Goal: Task Accomplishment & Management: Complete application form

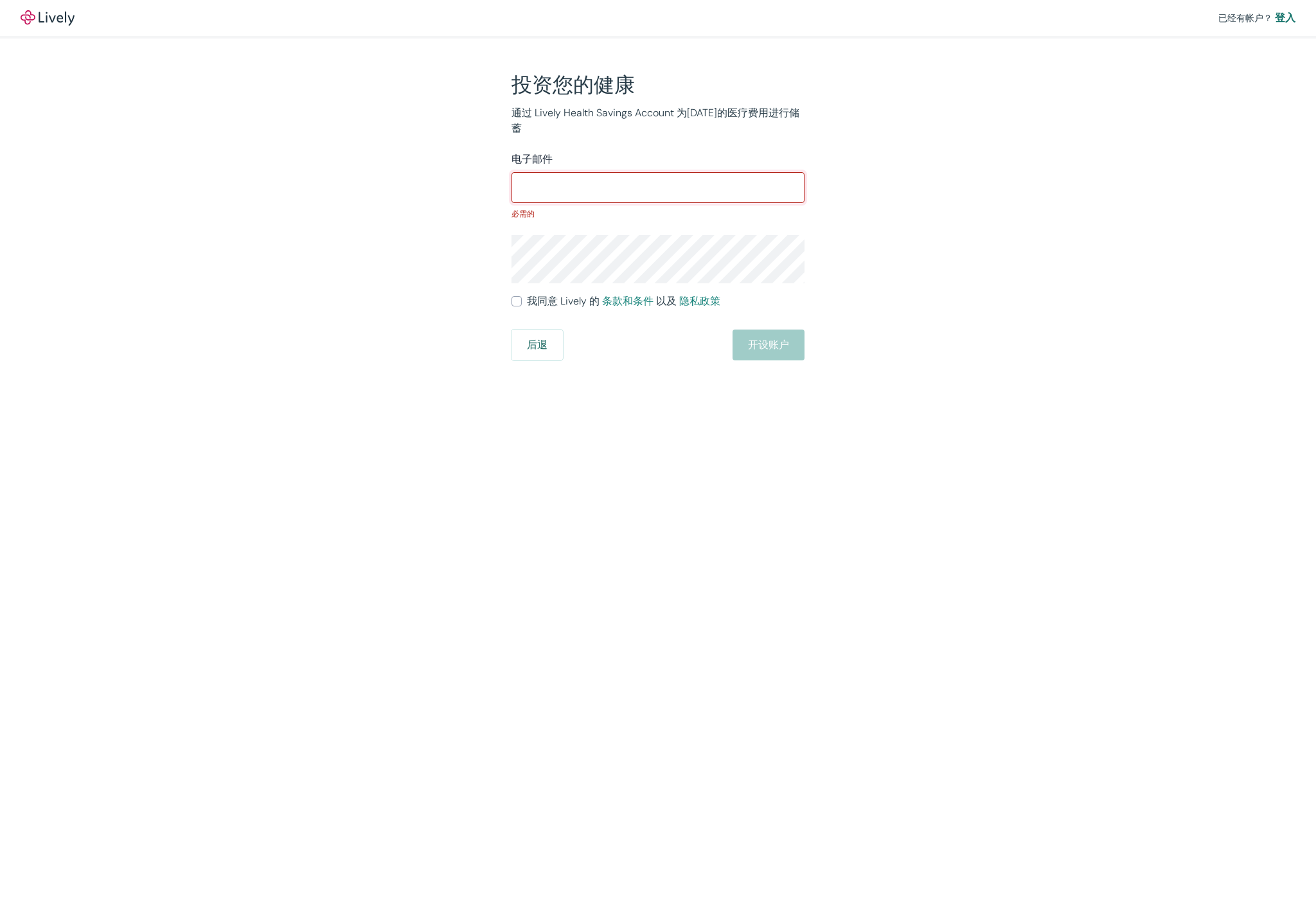
click at [550, 182] on input "电子邮件" at bounding box center [658, 187] width 293 height 25
paste input "mackroy582@gmail.com"
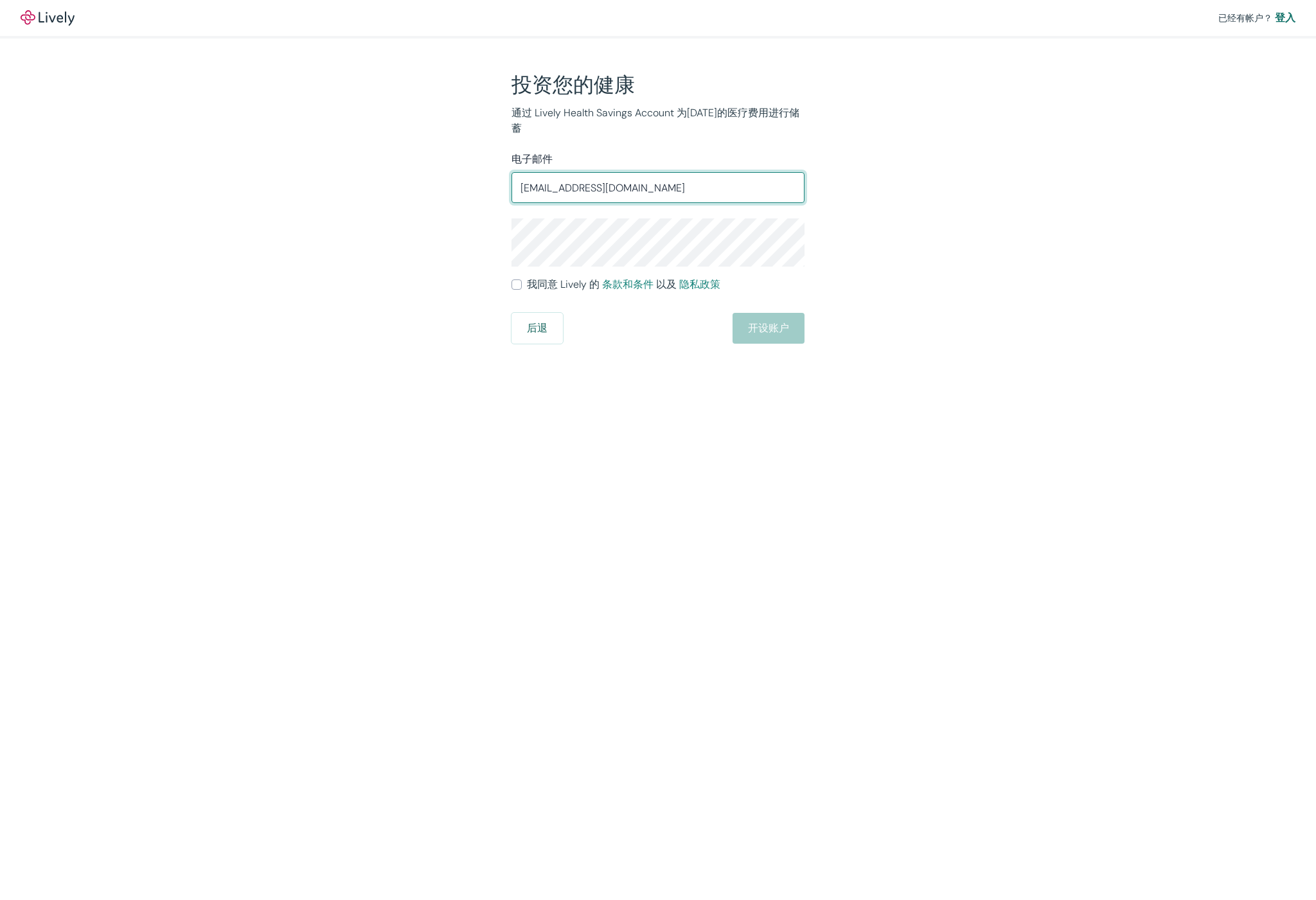
type input "mackroy582@gmail.com"
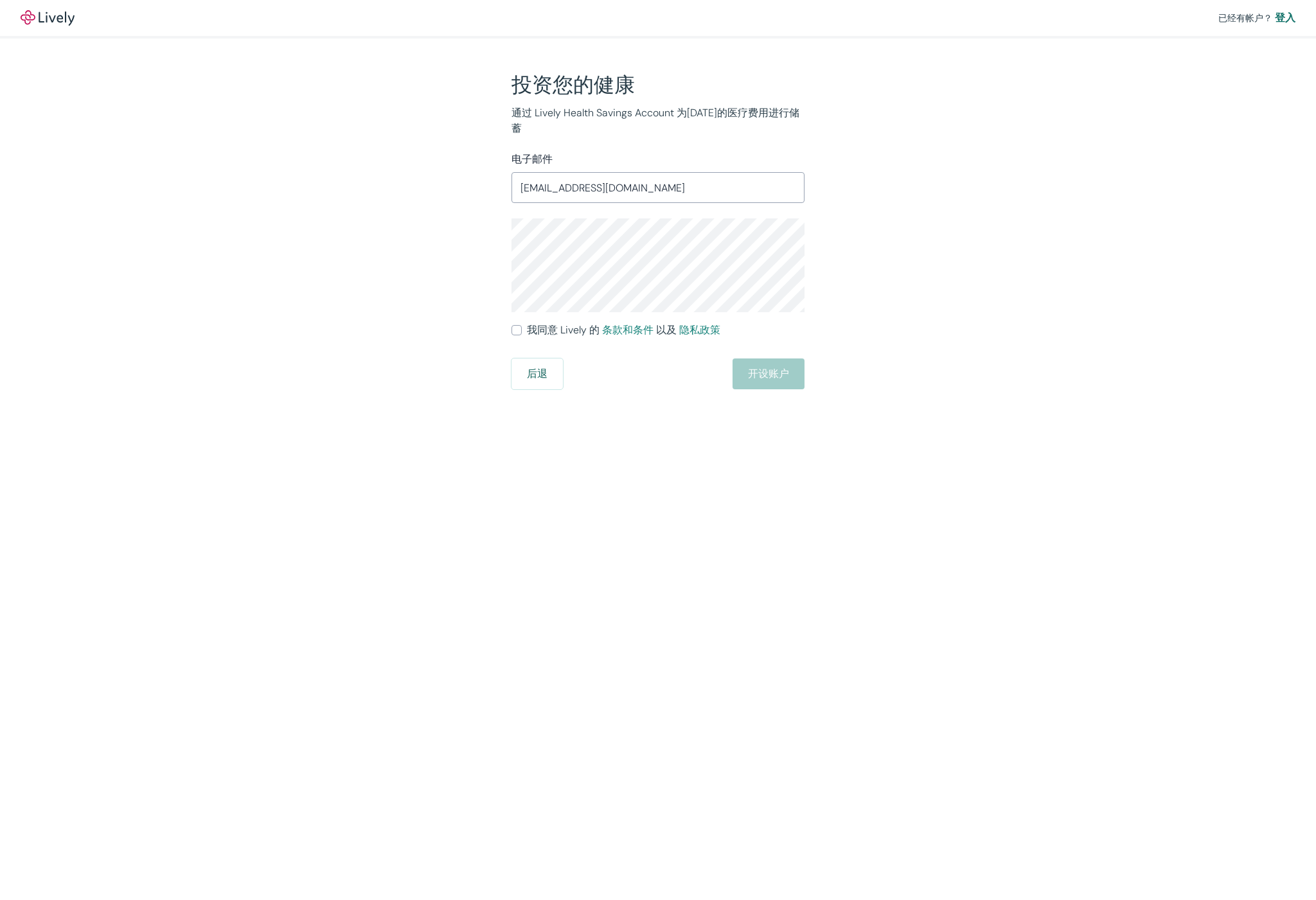
click at [519, 325] on input "我同意 Lively 的 条款和条件 以及 隐私政策" at bounding box center [517, 330] width 10 height 10
checkbox input "true"
click at [774, 366] on button "开设账户" at bounding box center [768, 374] width 72 height 31
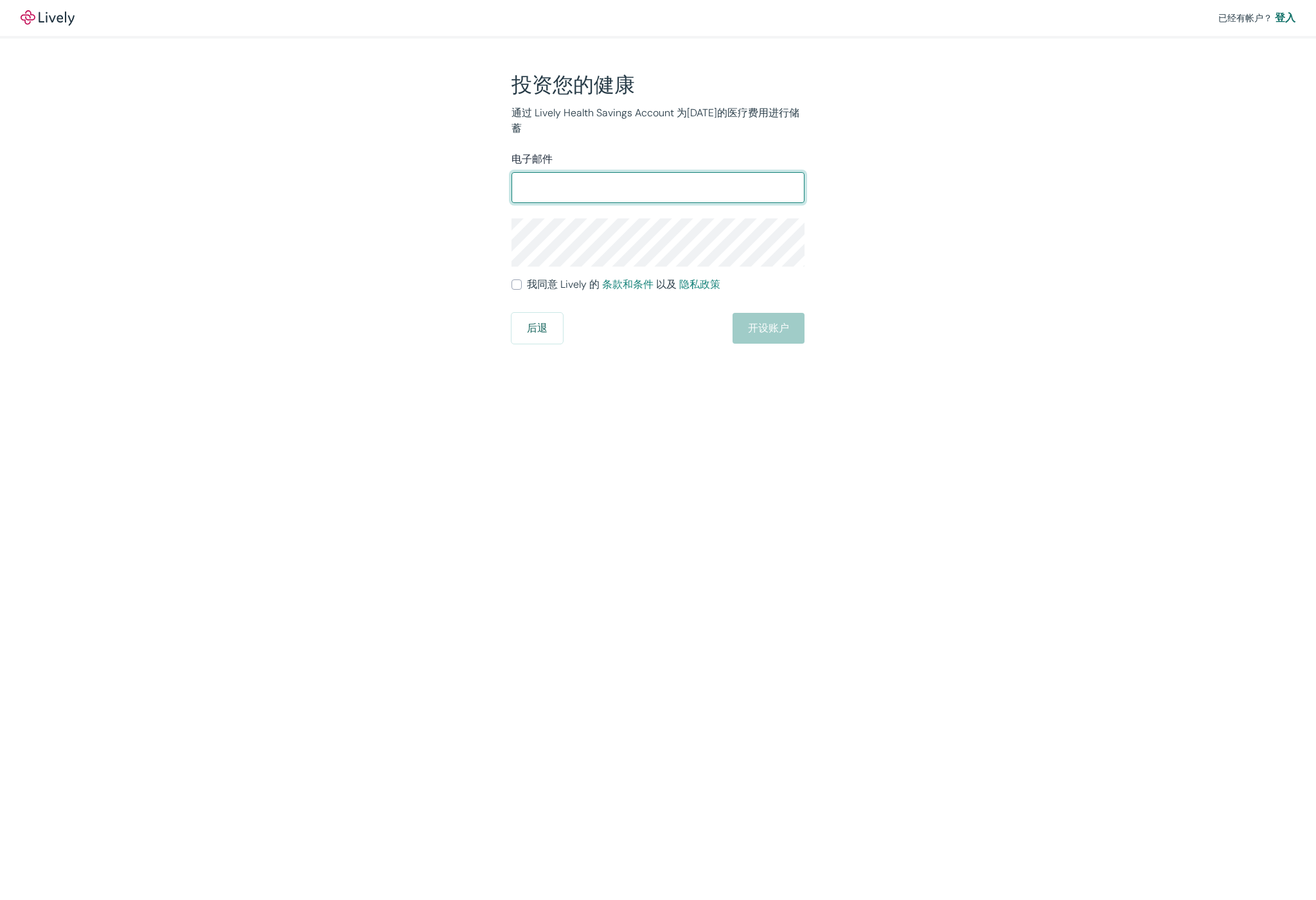
click at [574, 175] on input "电子邮件" at bounding box center [658, 187] width 293 height 25
type input "[EMAIL_ADDRESS][DOMAIN_NAME]"
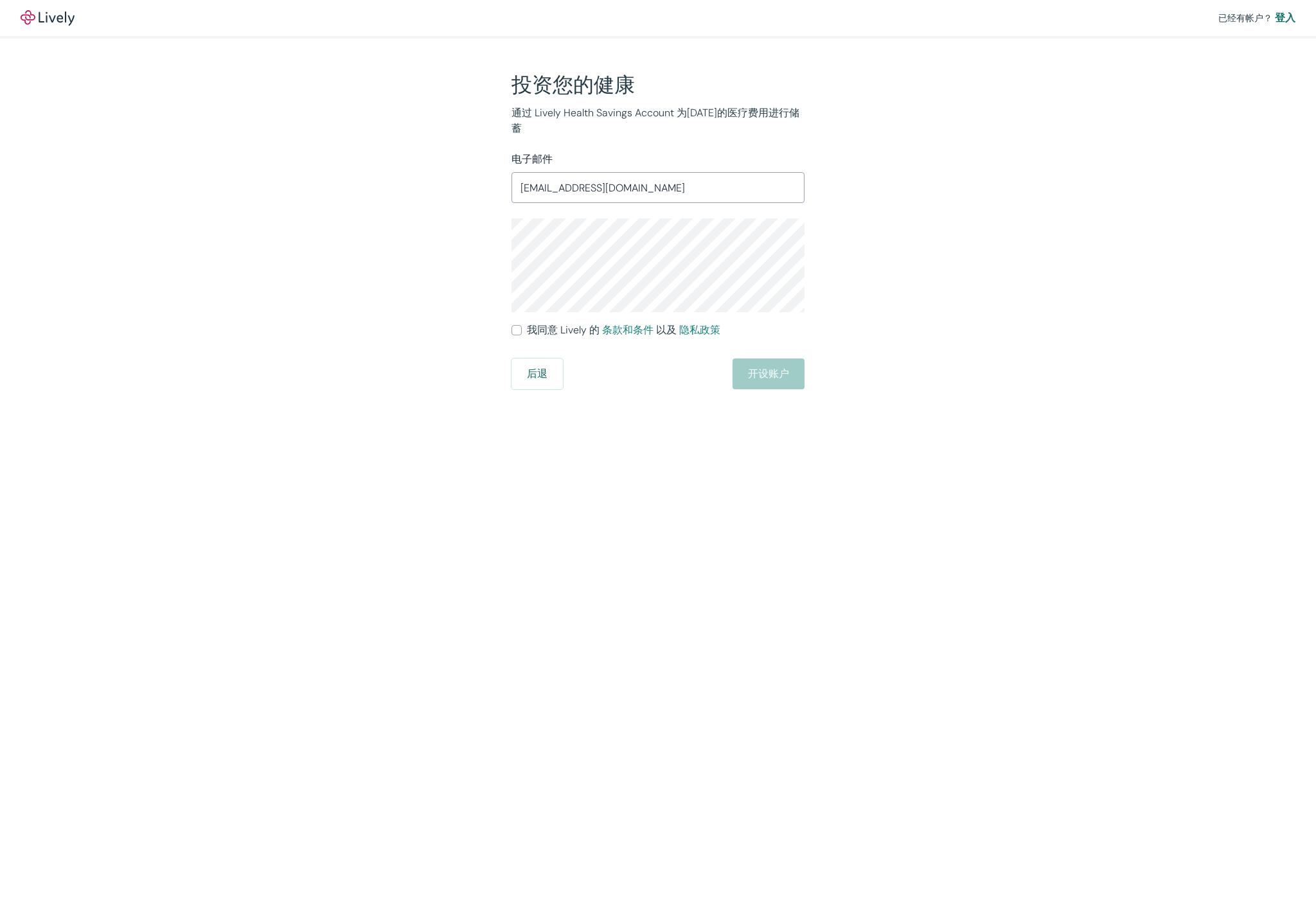
drag, startPoint x: 507, startPoint y: 310, endPoint x: 515, endPoint y: 310, distance: 8.0
click at [509, 310] on div "投资您的健康 通过 Lively Health Savings Account 为明天的医疗费用进行储蓄 电子邮件 mackroy582@gmail.com …" at bounding box center [651, 229] width 309 height 320
click at [515, 325] on input "我同意 Lively 的 条款和条件 以及 隐私政策" at bounding box center [517, 330] width 10 height 10
checkbox input "true"
click at [749, 366] on font "开设账户" at bounding box center [769, 374] width 41 height 15
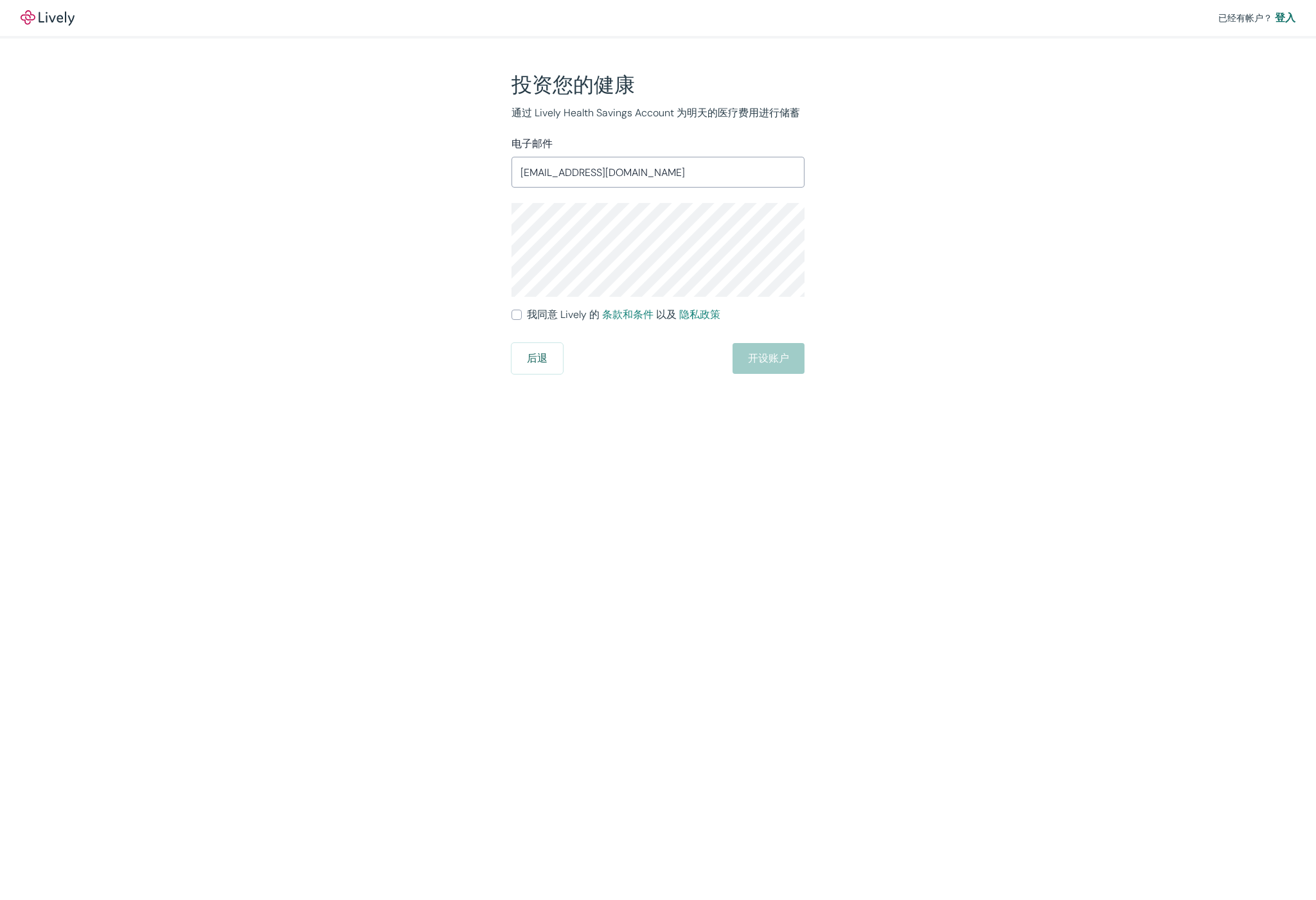
click at [522, 311] on label "我同意 Lively 的 条款和条件 以及 隐私政策" at bounding box center [616, 315] width 209 height 15
click at [522, 311] on input "我同意 Lively 的 条款和条件 以及 隐私政策" at bounding box center [517, 315] width 10 height 10
checkbox input "true"
click at [749, 358] on font "开设账户" at bounding box center [769, 359] width 41 height 15
